Goal: Task Accomplishment & Management: Use online tool/utility

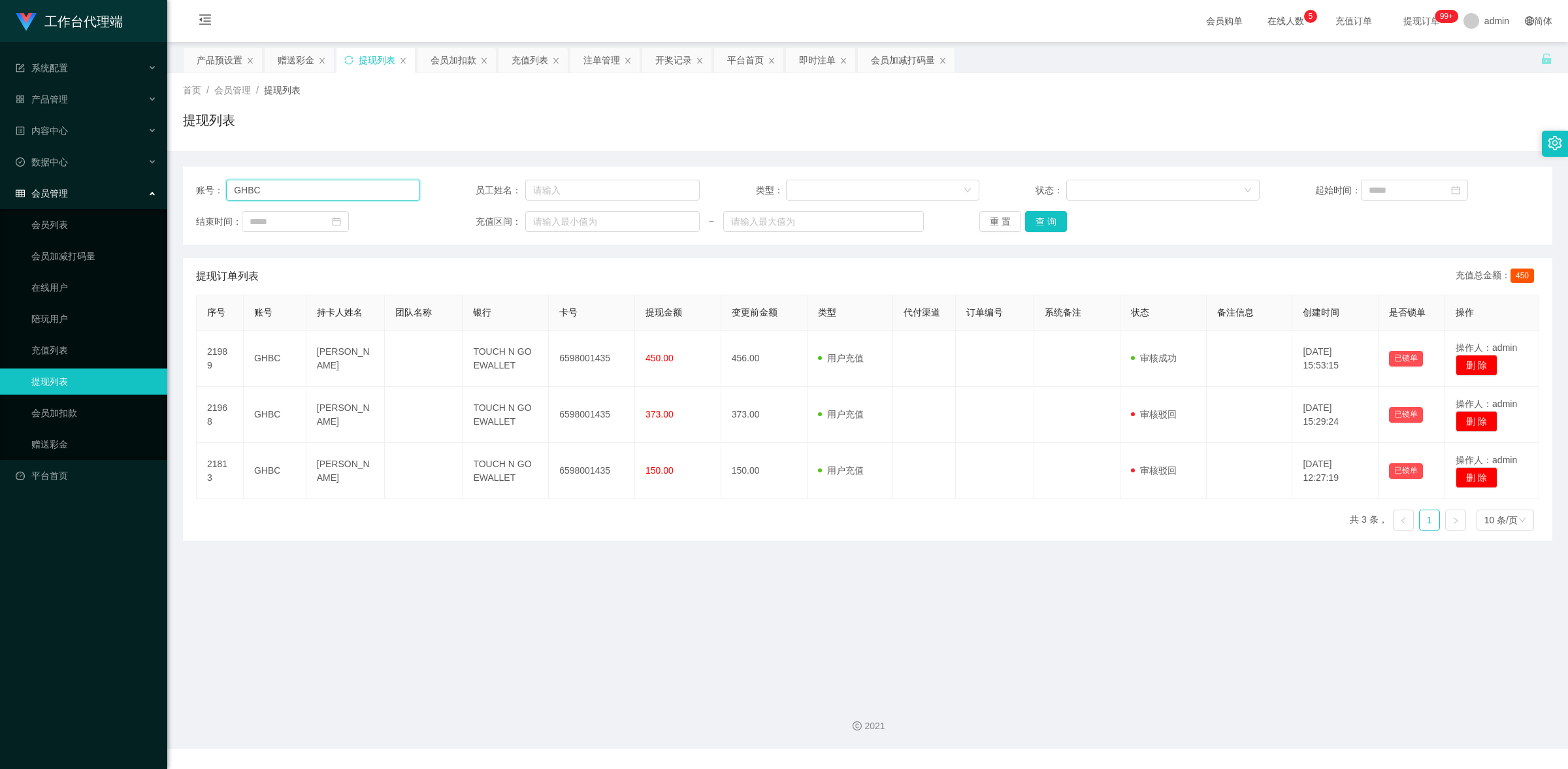
drag, startPoint x: 269, startPoint y: 194, endPoint x: 232, endPoint y: 194, distance: 37.0
click at [232, 194] on input "GHBC" at bounding box center [322, 190] width 194 height 21
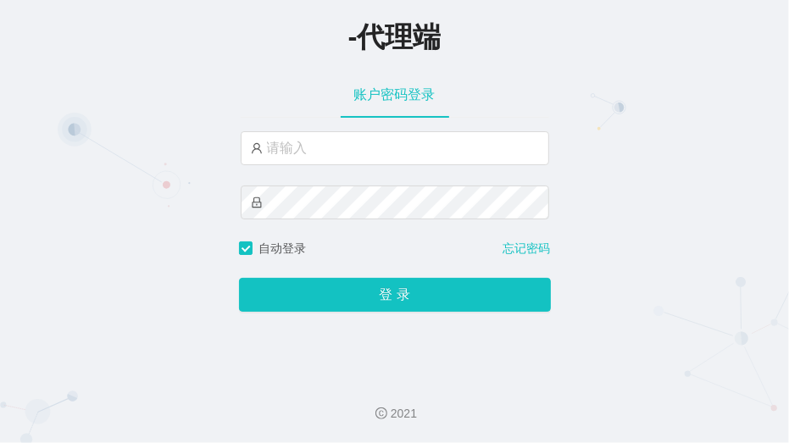
drag, startPoint x: 380, startPoint y: 236, endPoint x: 420, endPoint y: 225, distance: 41.9
click at [380, 236] on div at bounding box center [395, 185] width 308 height 108
drag, startPoint x: 611, startPoint y: 336, endPoint x: 561, endPoint y: 260, distance: 91.2
click at [607, 324] on div "-代理端 账户密码登录 自动登录 忘记密码 登 录" at bounding box center [394, 182] width 789 height 364
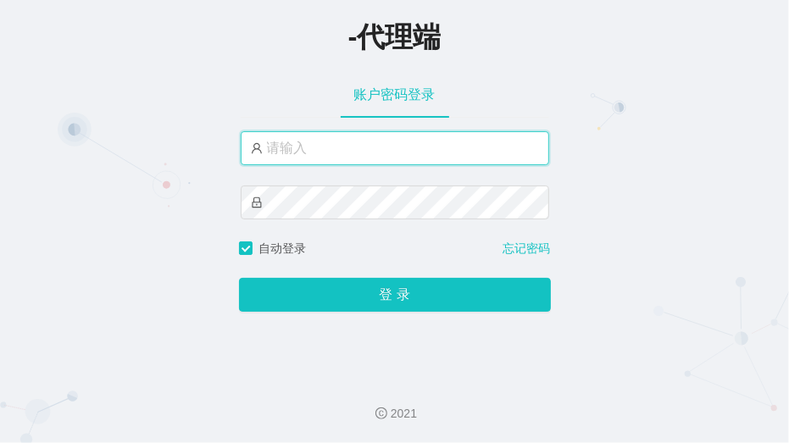
click at [450, 141] on input "text" at bounding box center [395, 148] width 308 height 34
paste input "xiaochun666"
type input "xiaochun666"
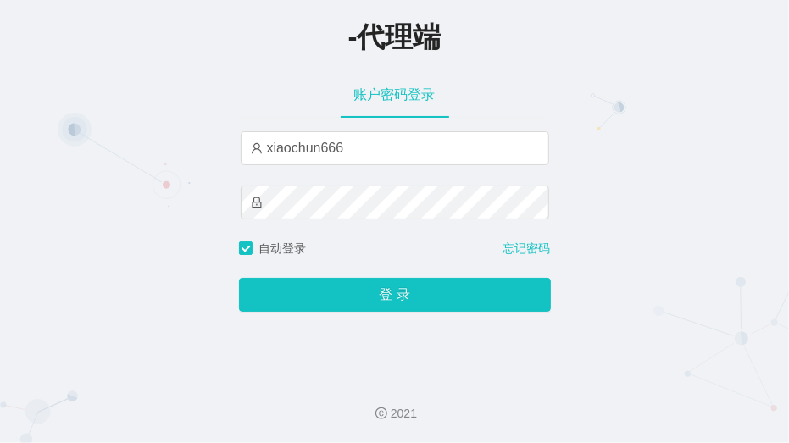
click at [635, 302] on div "-代理端 账户密码登录 xiaochun666 自动登录 忘记密码 登 录" at bounding box center [394, 182] width 789 height 364
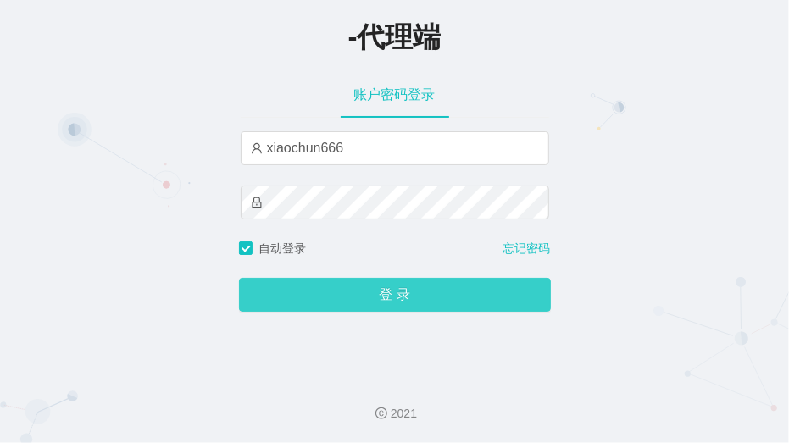
click at [491, 297] on button "登 录" at bounding box center [395, 295] width 312 height 34
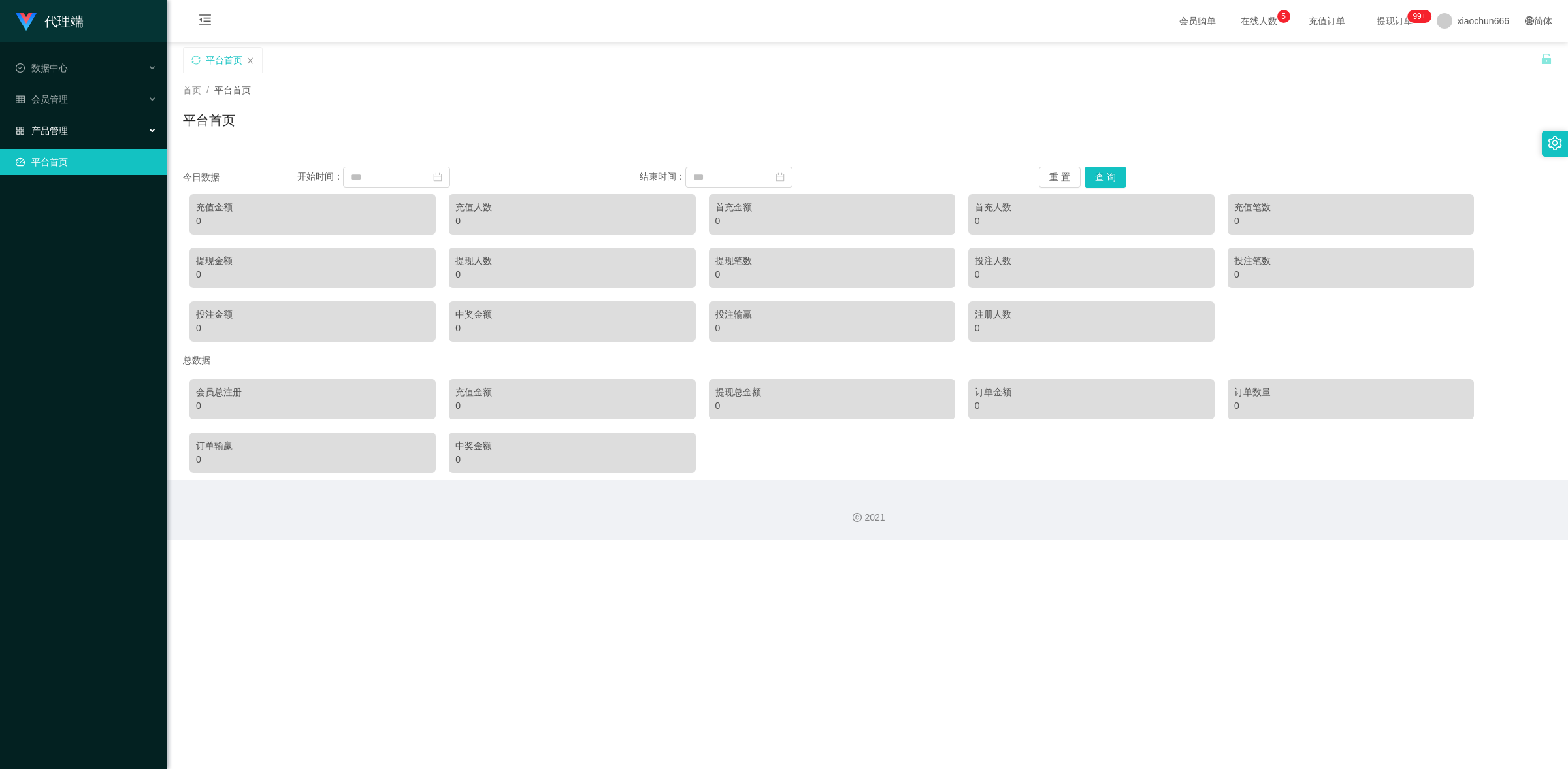
click at [46, 126] on span "产品管理" at bounding box center [42, 131] width 52 height 11
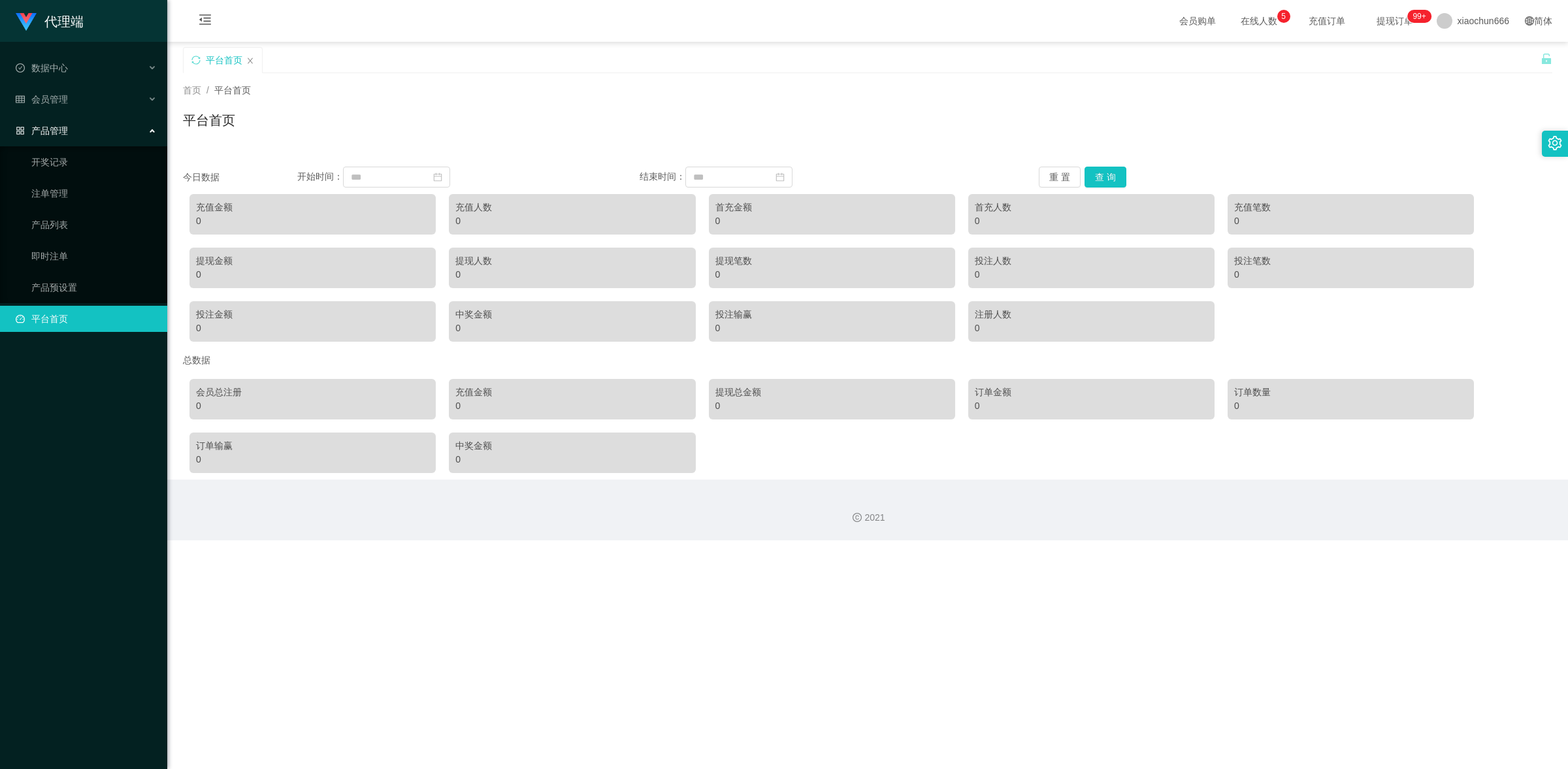
click at [76, 312] on link "平台首页" at bounding box center [86, 319] width 141 height 26
click at [127, 131] on div "产品管理" at bounding box center [83, 130] width 167 height 26
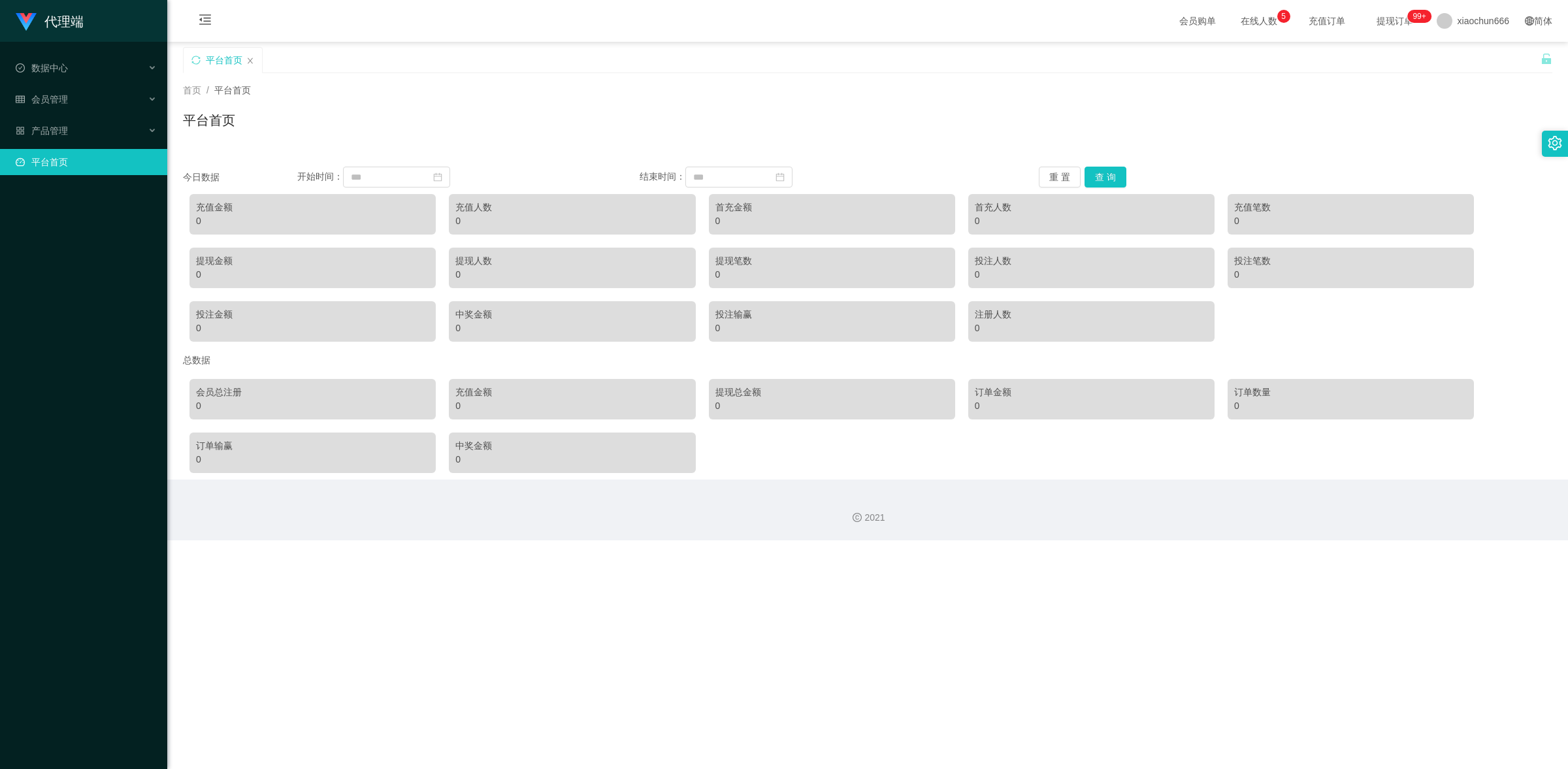
click at [123, 165] on link "平台首页" at bounding box center [86, 162] width 141 height 26
click at [130, 124] on div "产品管理" at bounding box center [83, 130] width 167 height 26
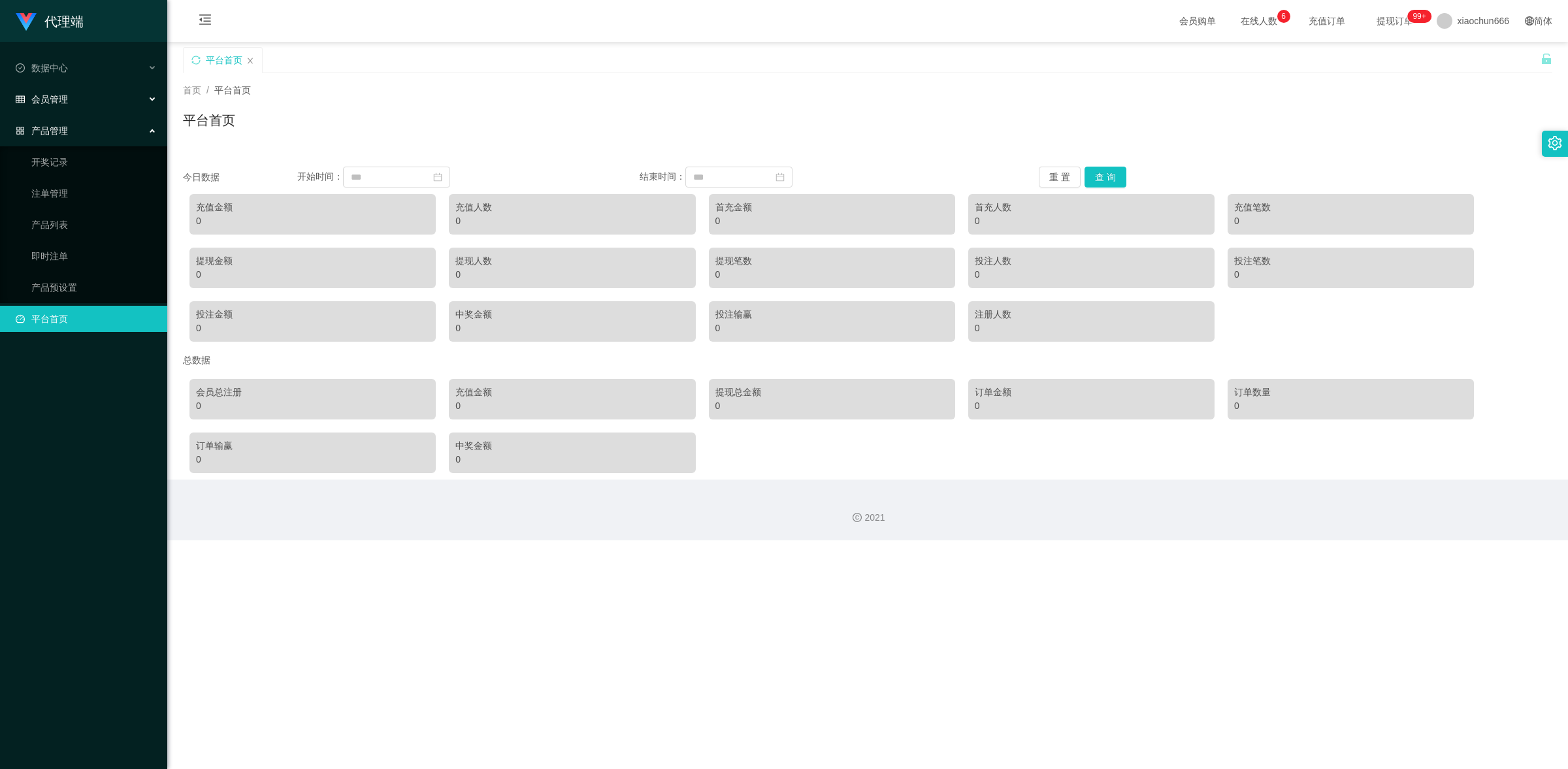
click at [95, 96] on div "会员管理" at bounding box center [83, 99] width 167 height 26
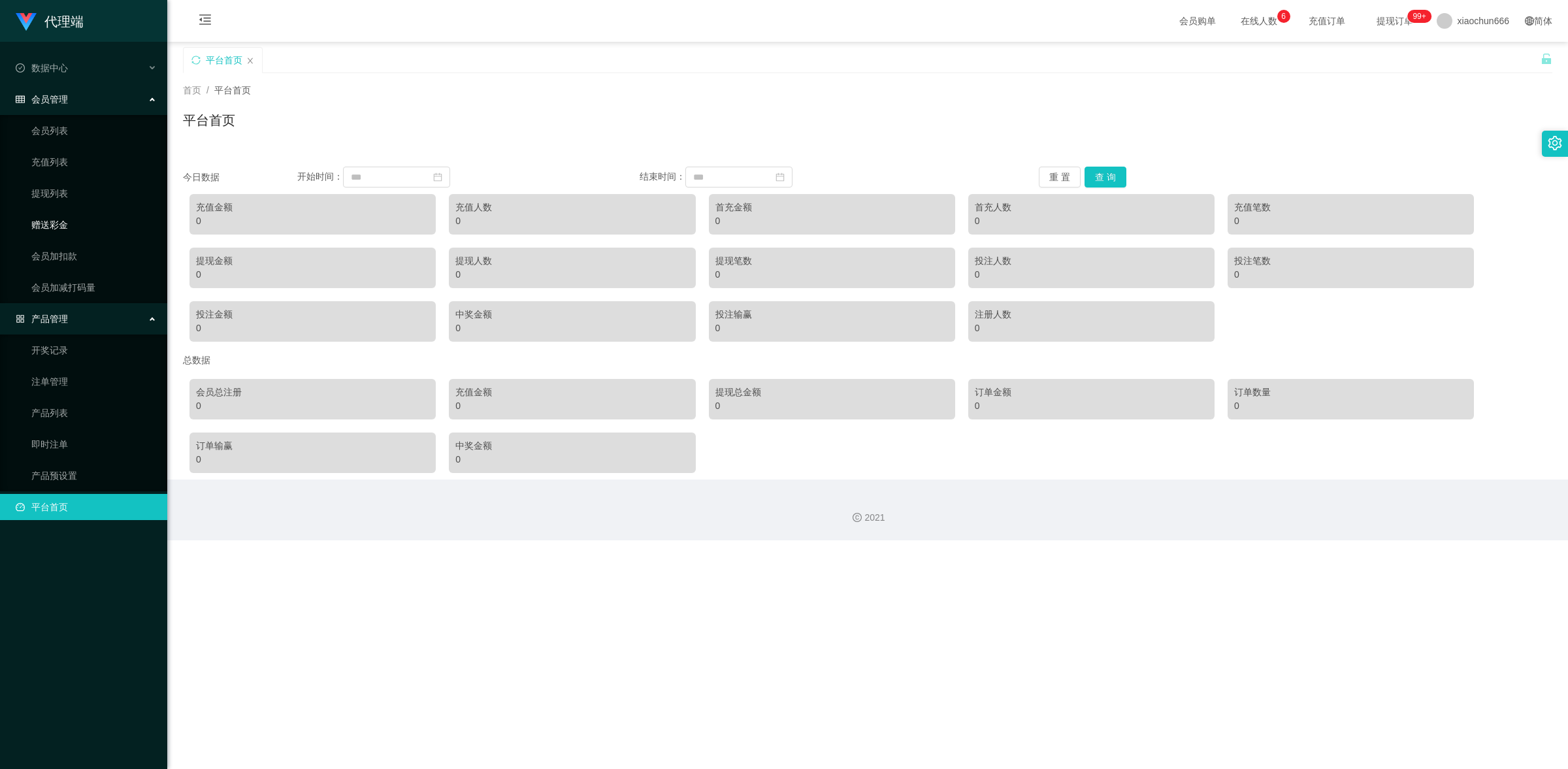
click at [100, 213] on link "赠送彩金" at bounding box center [94, 224] width 126 height 26
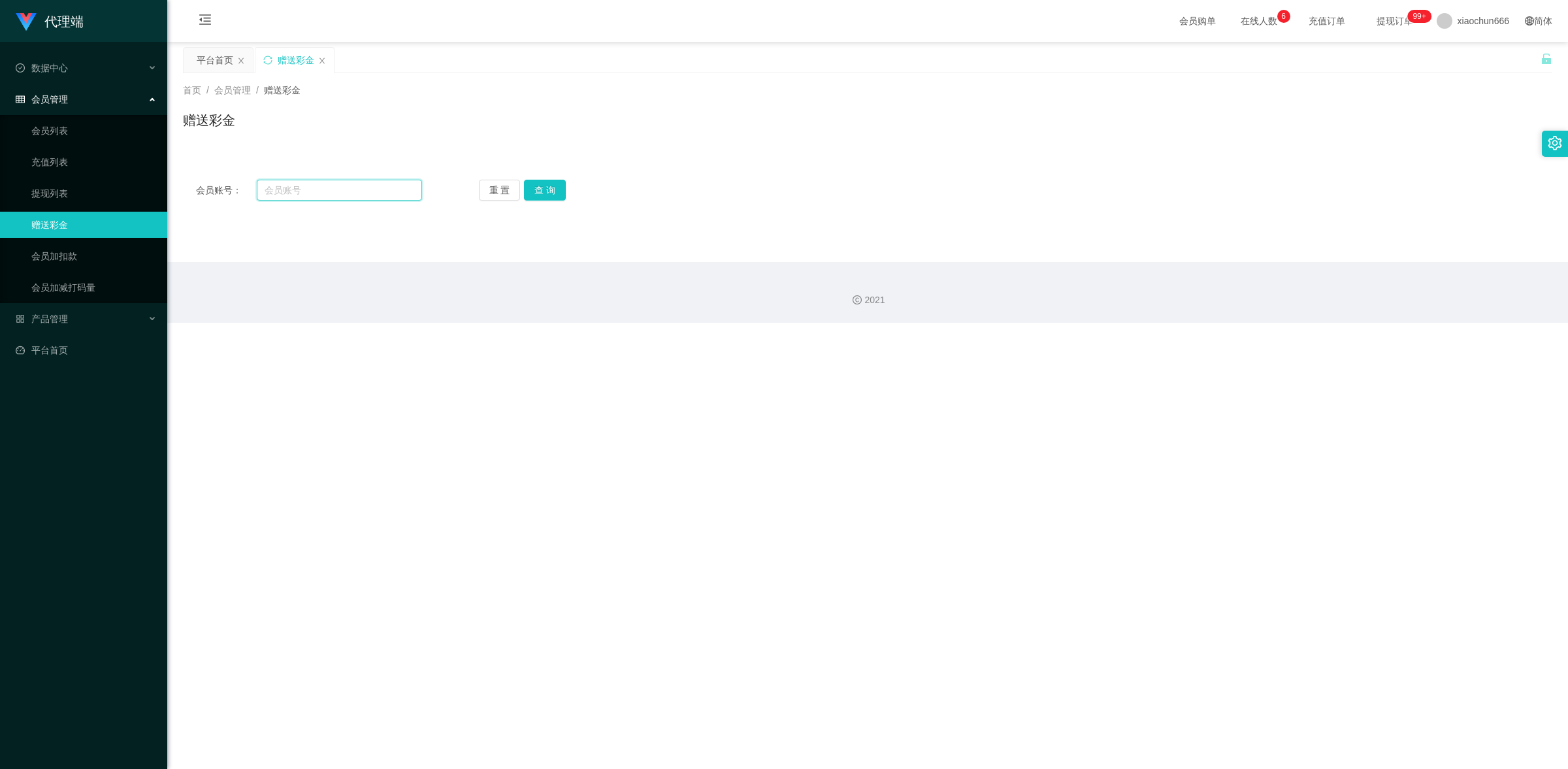
click at [327, 188] on input "text" at bounding box center [339, 190] width 165 height 21
click at [343, 186] on input "text" at bounding box center [339, 190] width 165 height 21
paste input "GHBC"
type input "GHBC"
click at [543, 196] on button "查 询" at bounding box center [545, 190] width 42 height 21
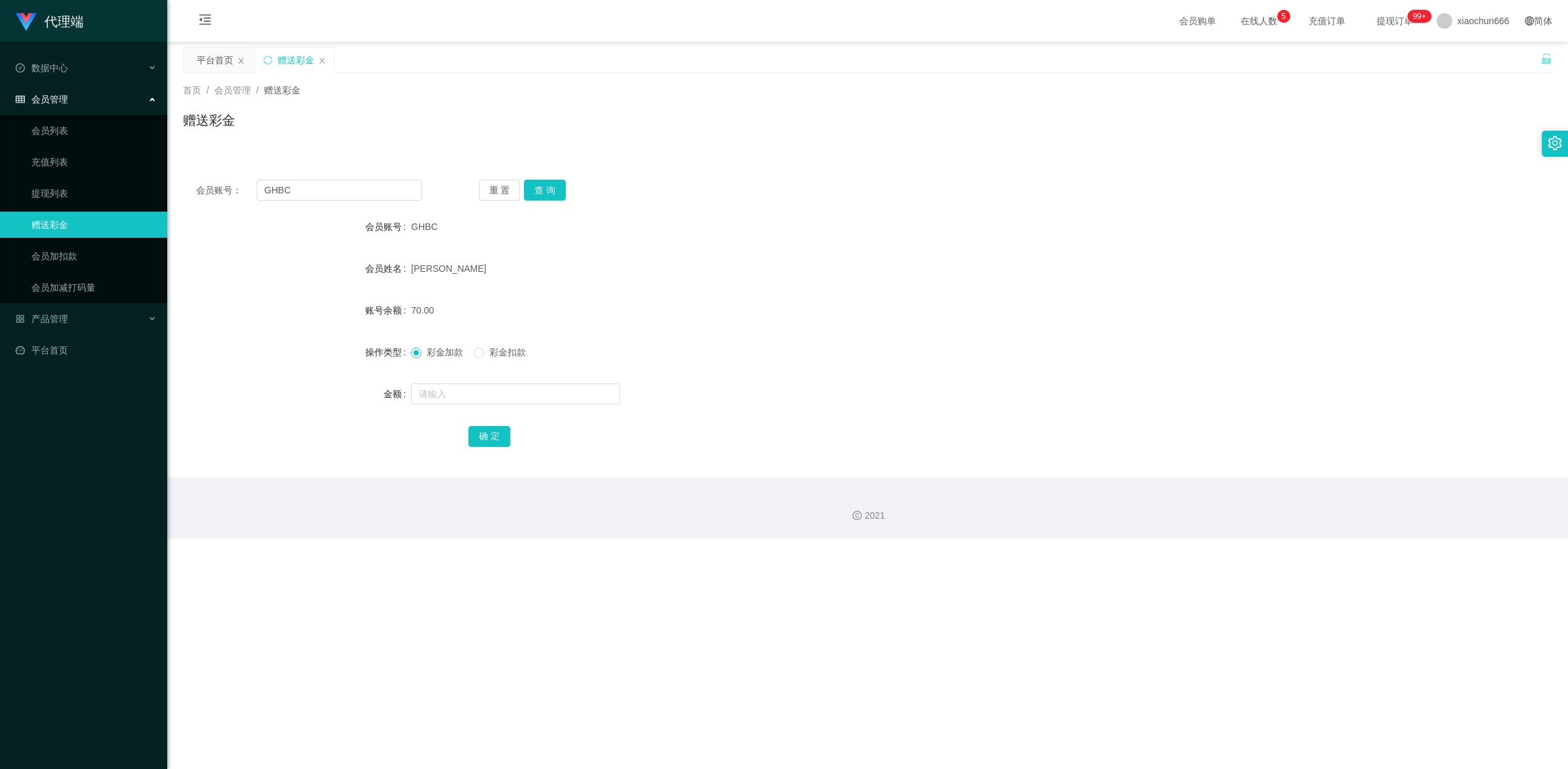
drag, startPoint x: 696, startPoint y: 211, endPoint x: 967, endPoint y: 143, distance: 279.4
click at [608, 211] on div "会员账号： GHBC 重 置 查 询 会员账号 GHBC 会员姓名 Kym Lee 账号余额 70.00 操作类型 彩金加款 彩金扣款 金额 确 定" at bounding box center [868, 322] width 1370 height 311
click at [83, 197] on link "提现列表" at bounding box center [94, 194] width 126 height 26
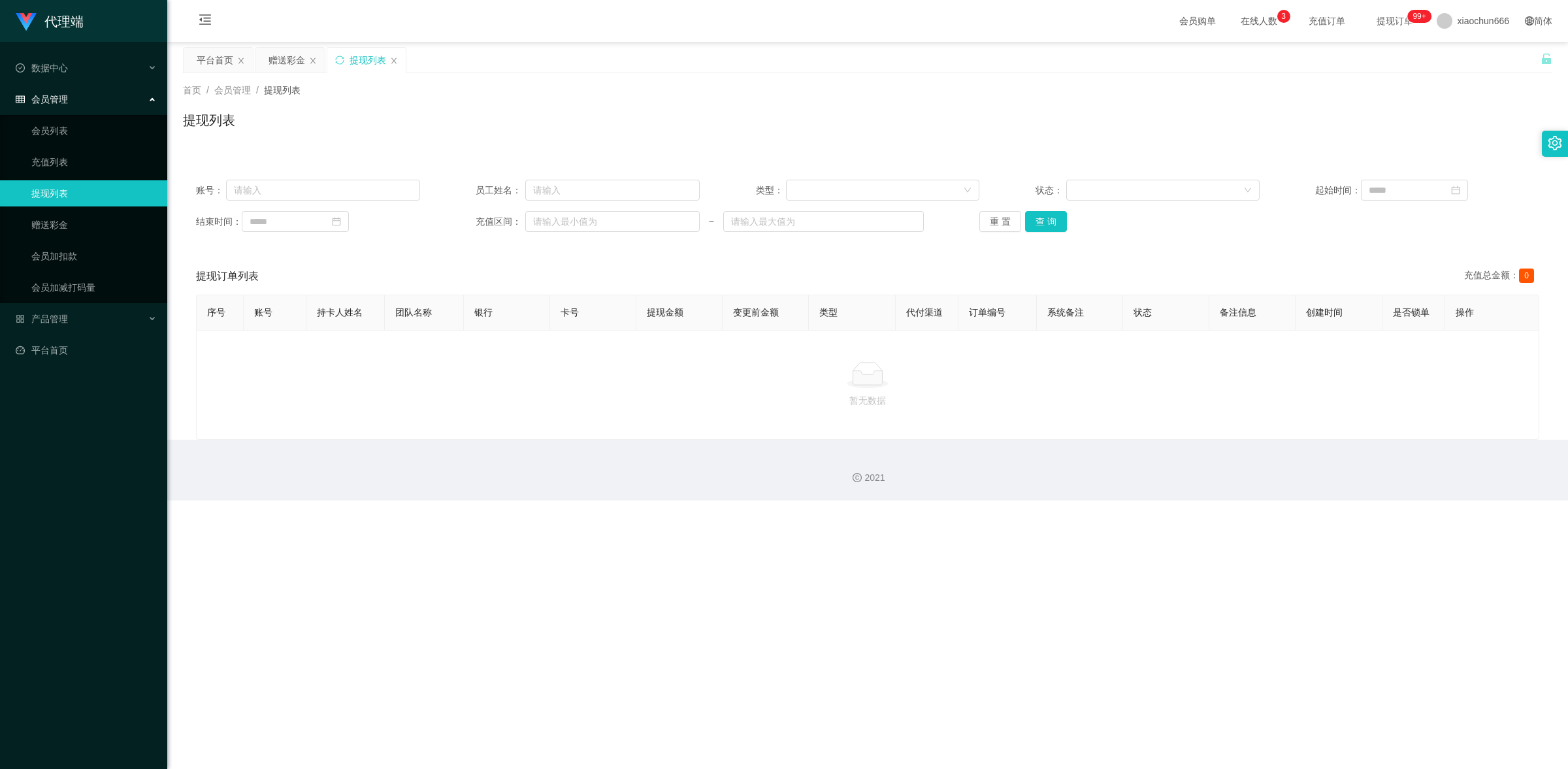
click at [608, 27] on span "提现订单 99+" at bounding box center [1395, 21] width 68 height 42
click at [608, 22] on span "提现订单 99+" at bounding box center [1395, 21] width 49 height 9
click at [285, 196] on input "text" at bounding box center [322, 190] width 194 height 21
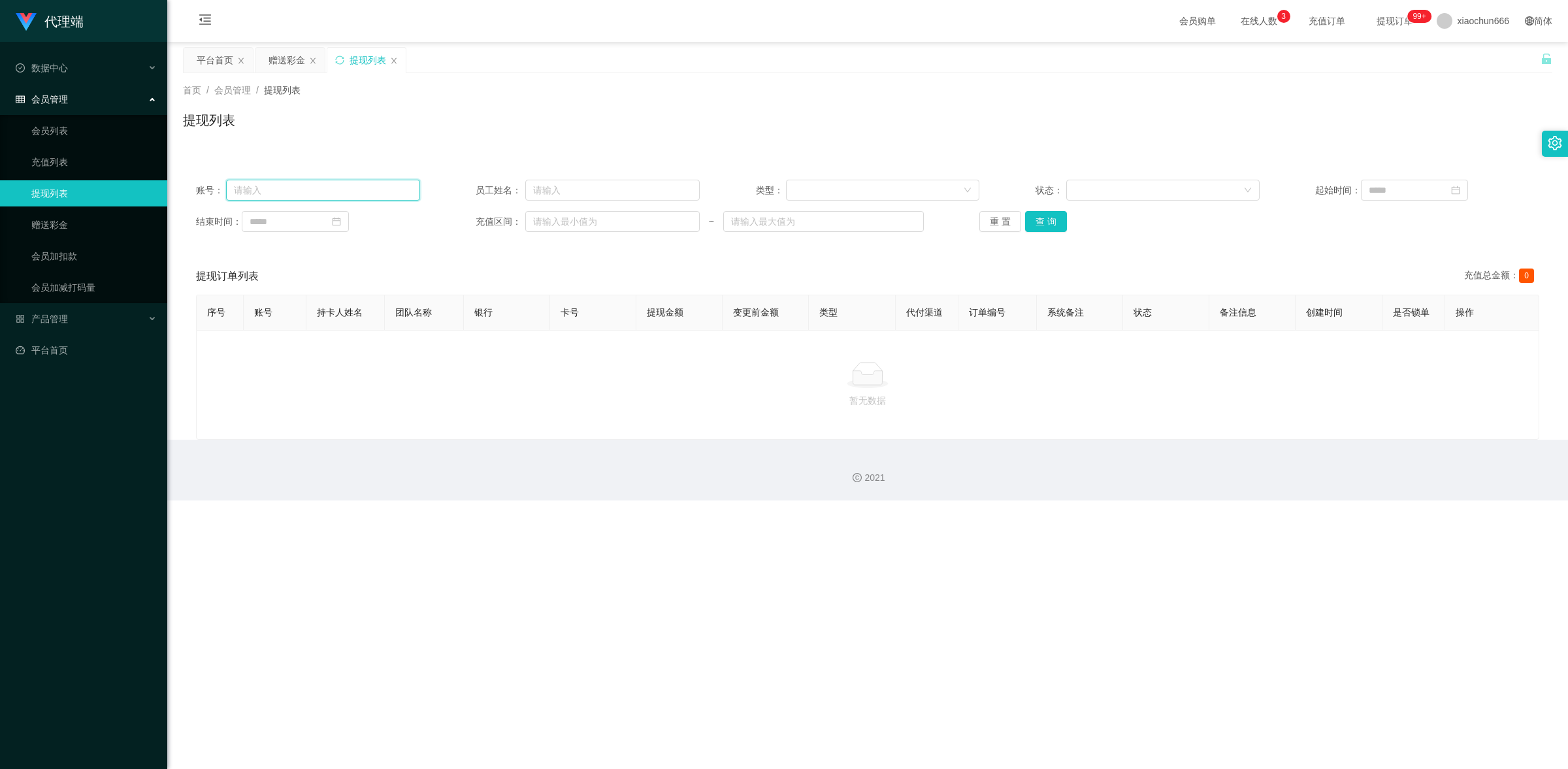
paste input "GHBC"
type input "GHBC"
click at [608, 210] on div "账号： GHBC 员工姓名： 类型： 状态： 起始时间： 结束时间： 充值区间： ~ 重 置 查 询" at bounding box center [868, 206] width 1370 height 79
